Goal: Find specific page/section: Find specific page/section

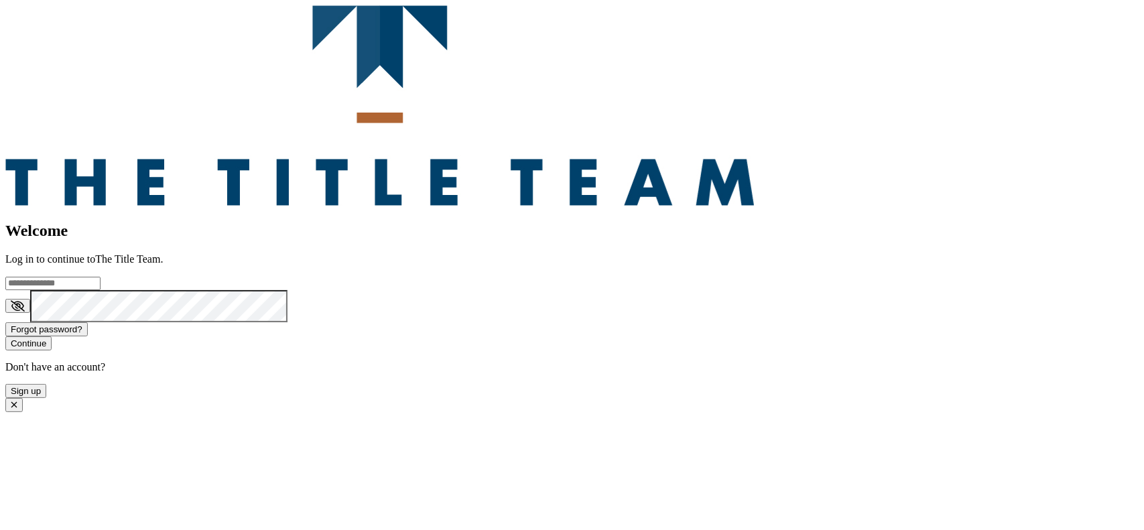
type input "**********"
click at [52, 350] on button "Continue" at bounding box center [28, 343] width 46 height 14
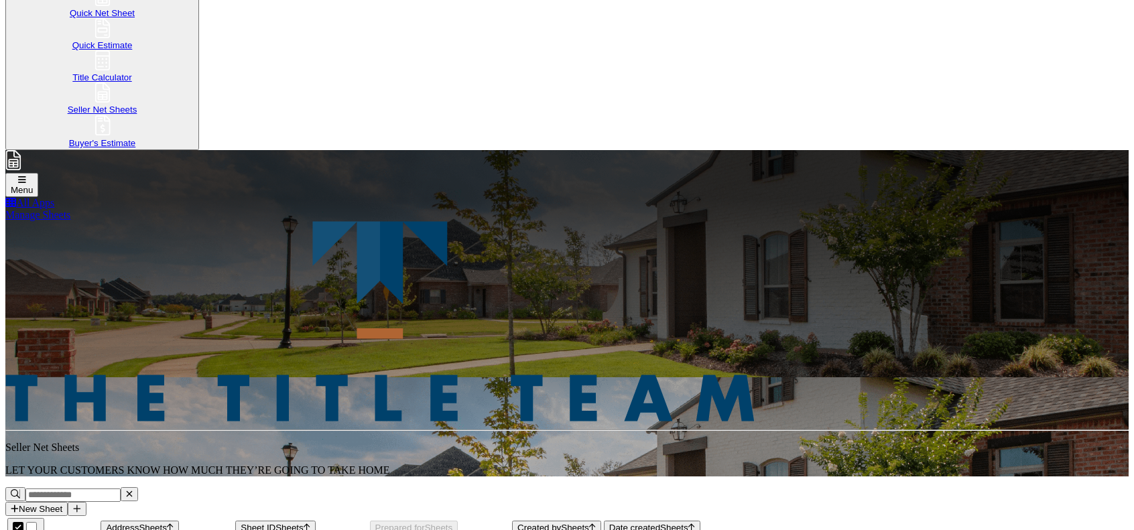
scroll to position [182, 0]
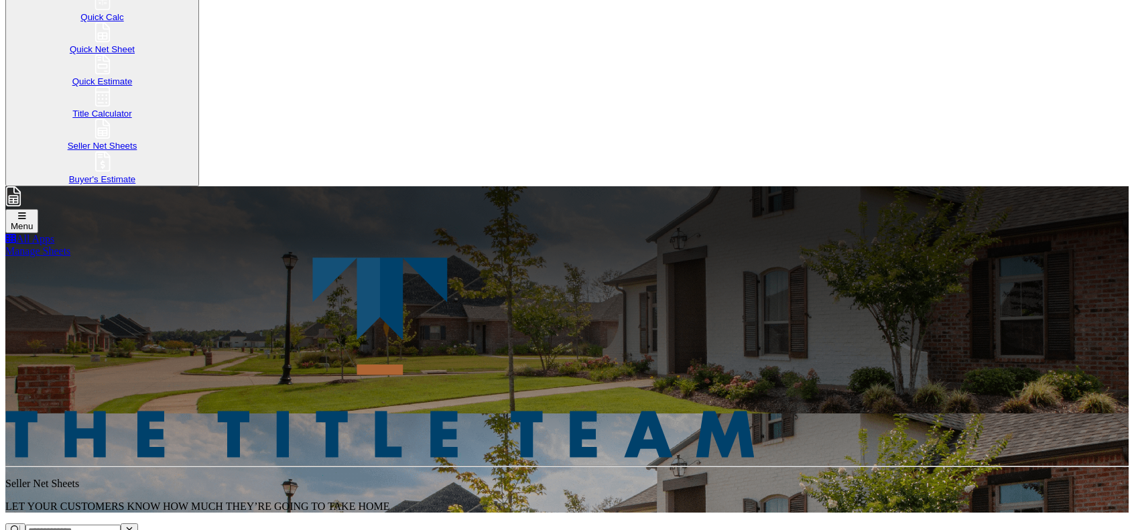
scroll to position [155, 0]
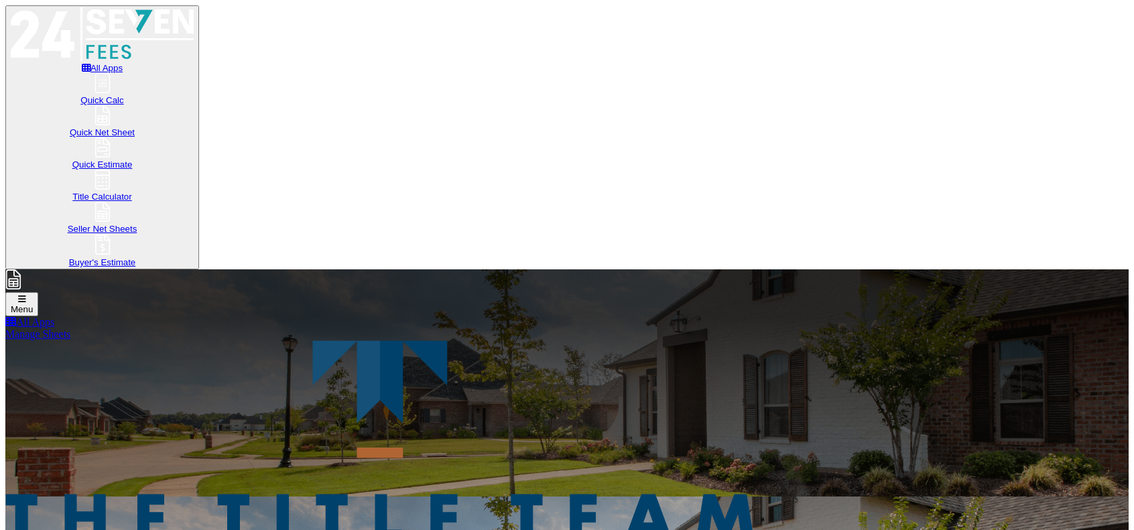
scroll to position [168, 0]
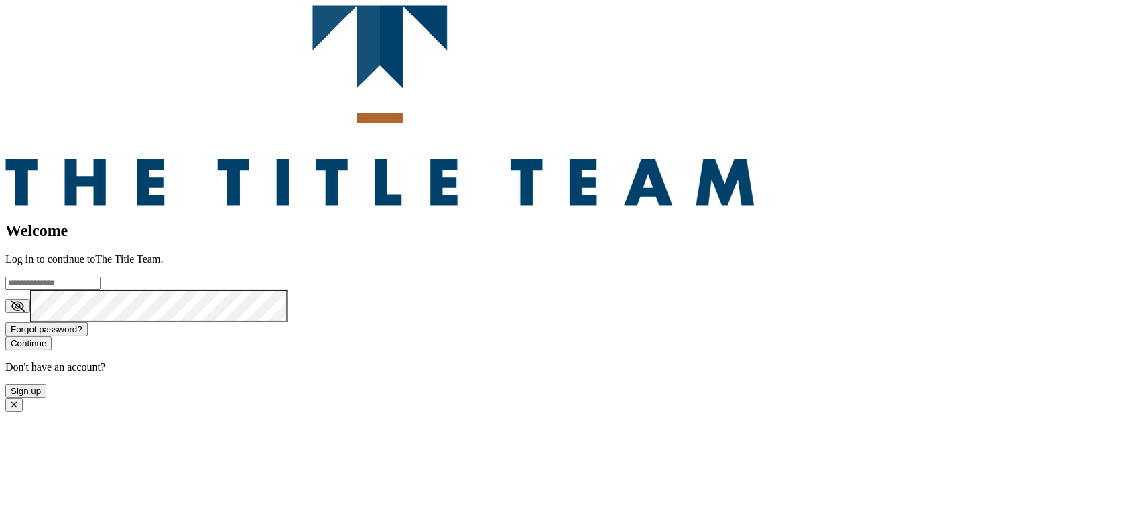
type input "**********"
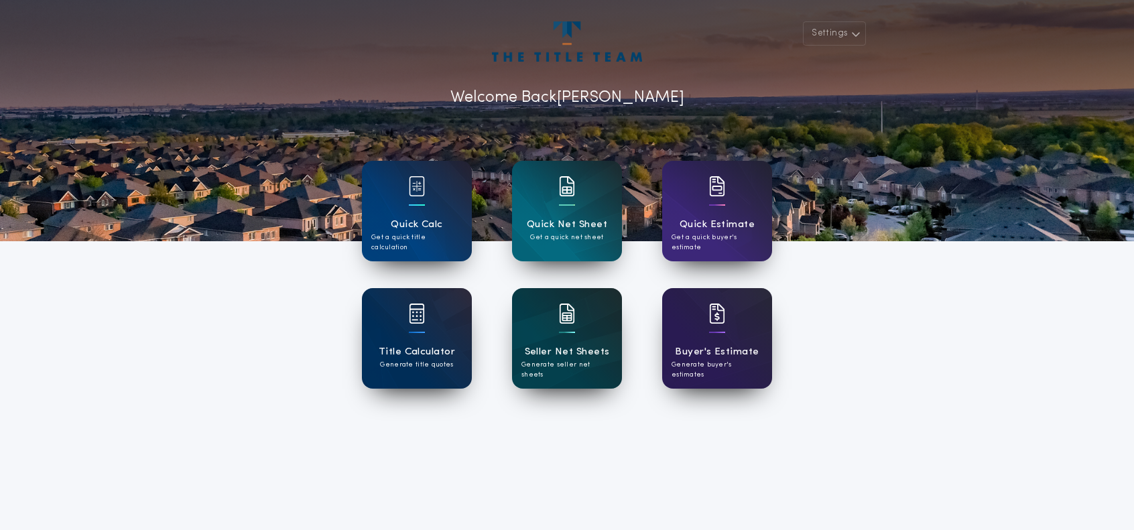
click at [549, 348] on h1 "Seller Net Sheets" at bounding box center [567, 351] width 85 height 15
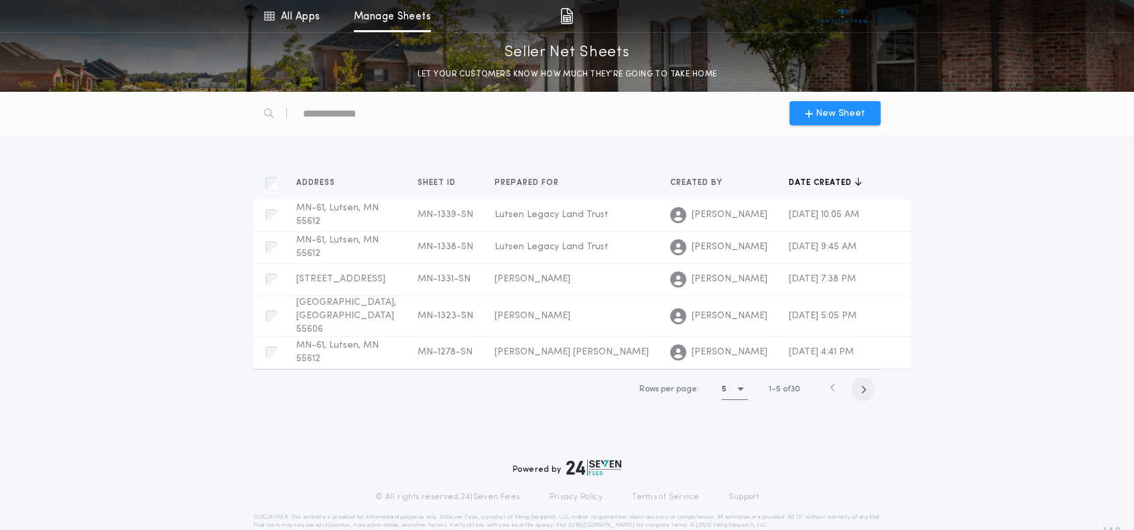
click at [867, 389] on span "button" at bounding box center [863, 389] width 24 height 24
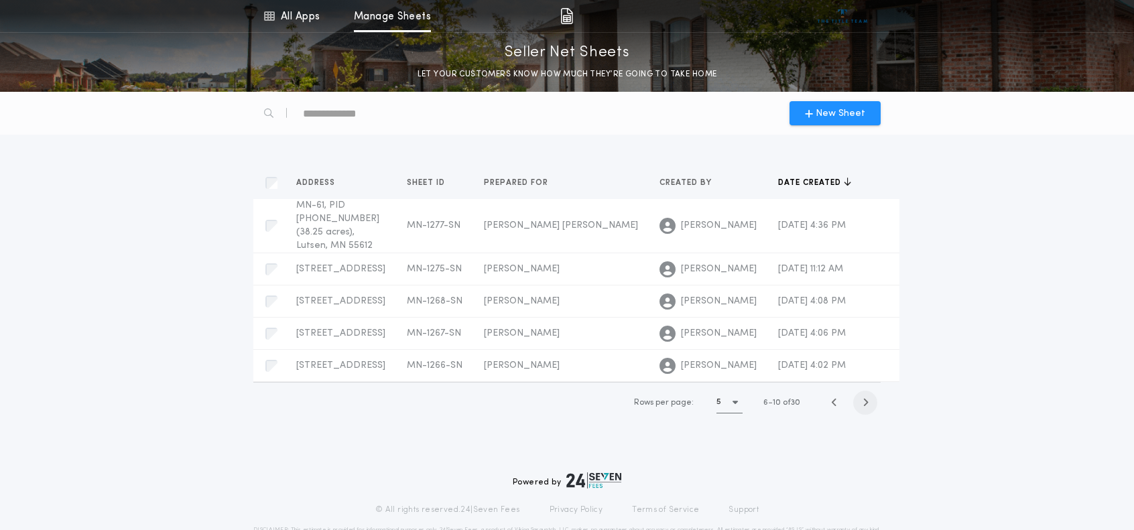
click at [867, 397] on icon "button" at bounding box center [865, 402] width 6 height 10
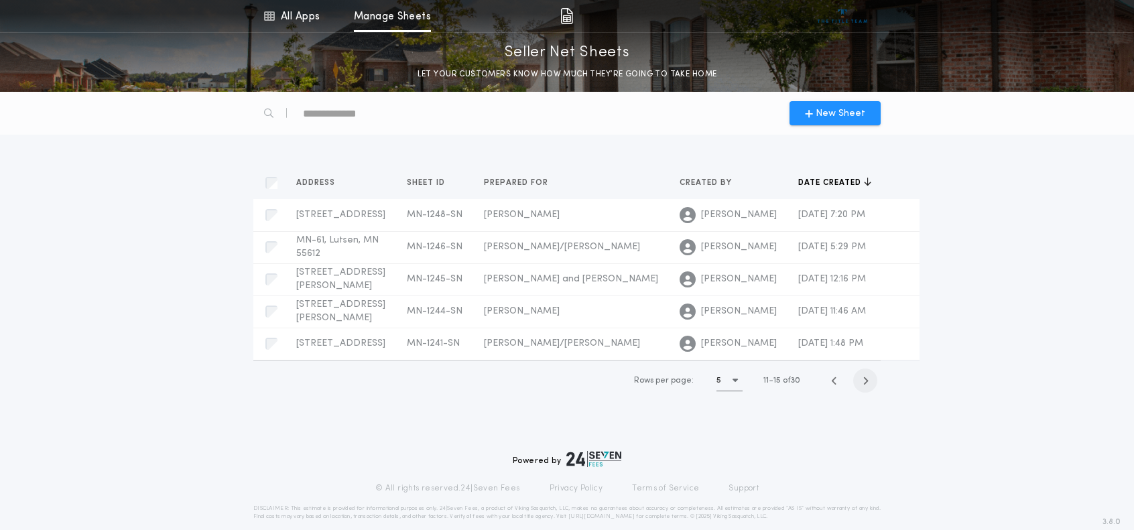
click at [867, 389] on span "button" at bounding box center [865, 380] width 24 height 24
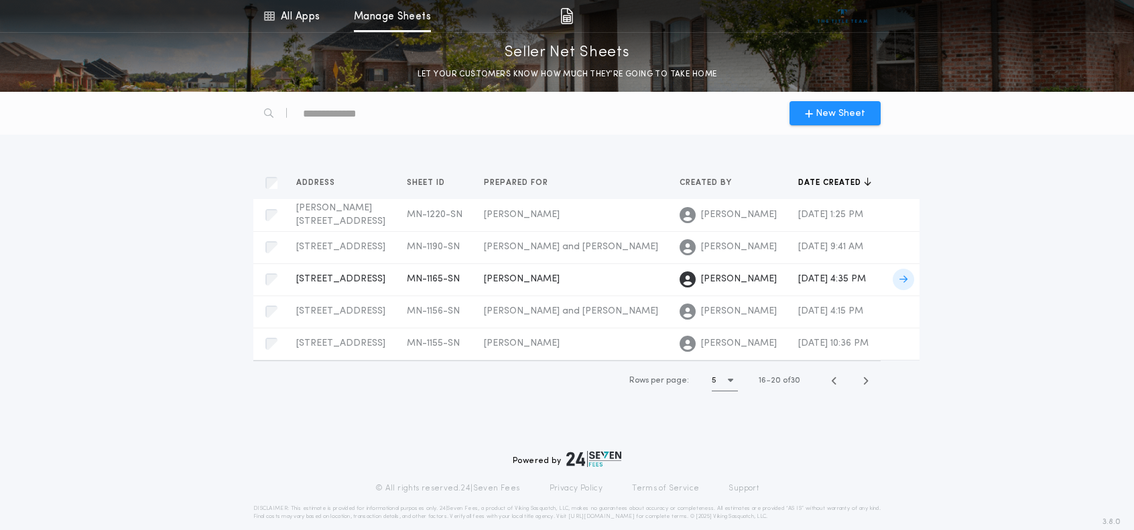
click at [484, 284] on span "[PERSON_NAME]" at bounding box center [522, 279] width 76 height 10
